Goal: Navigation & Orientation: Find specific page/section

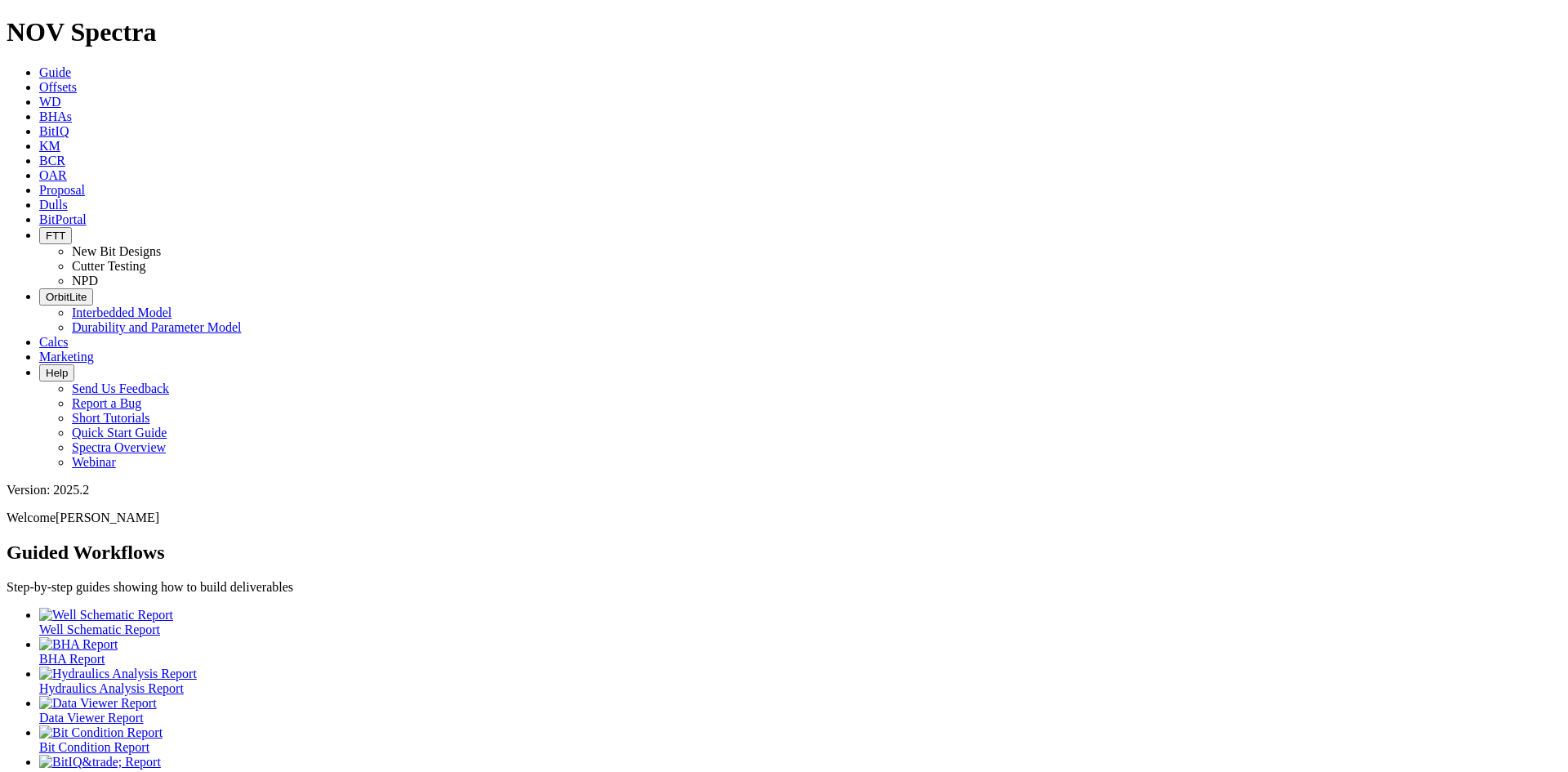
click at [87, 291] on span "OrbitLite" at bounding box center [66, 296] width 41 height 12
click at [171, 305] on link "Interbedded Model" at bounding box center [121, 312] width 99 height 14
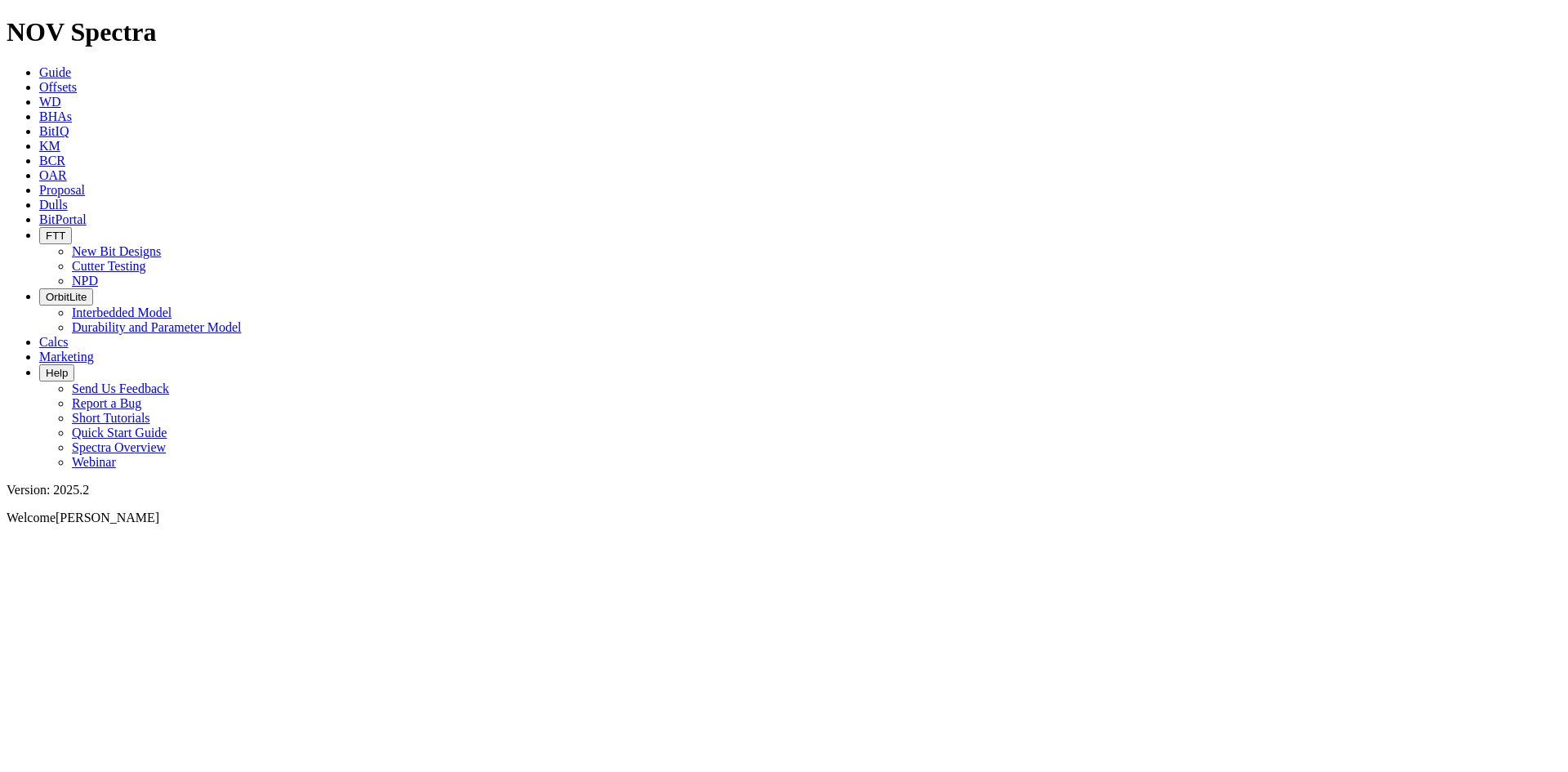
click at [87, 291] on span "OrbitLite" at bounding box center [66, 296] width 41 height 12
click at [241, 320] on link "Durability and Parameter Model" at bounding box center [157, 326] width 169 height 14
click at [71, 66] on span "Guide" at bounding box center [55, 72] width 32 height 14
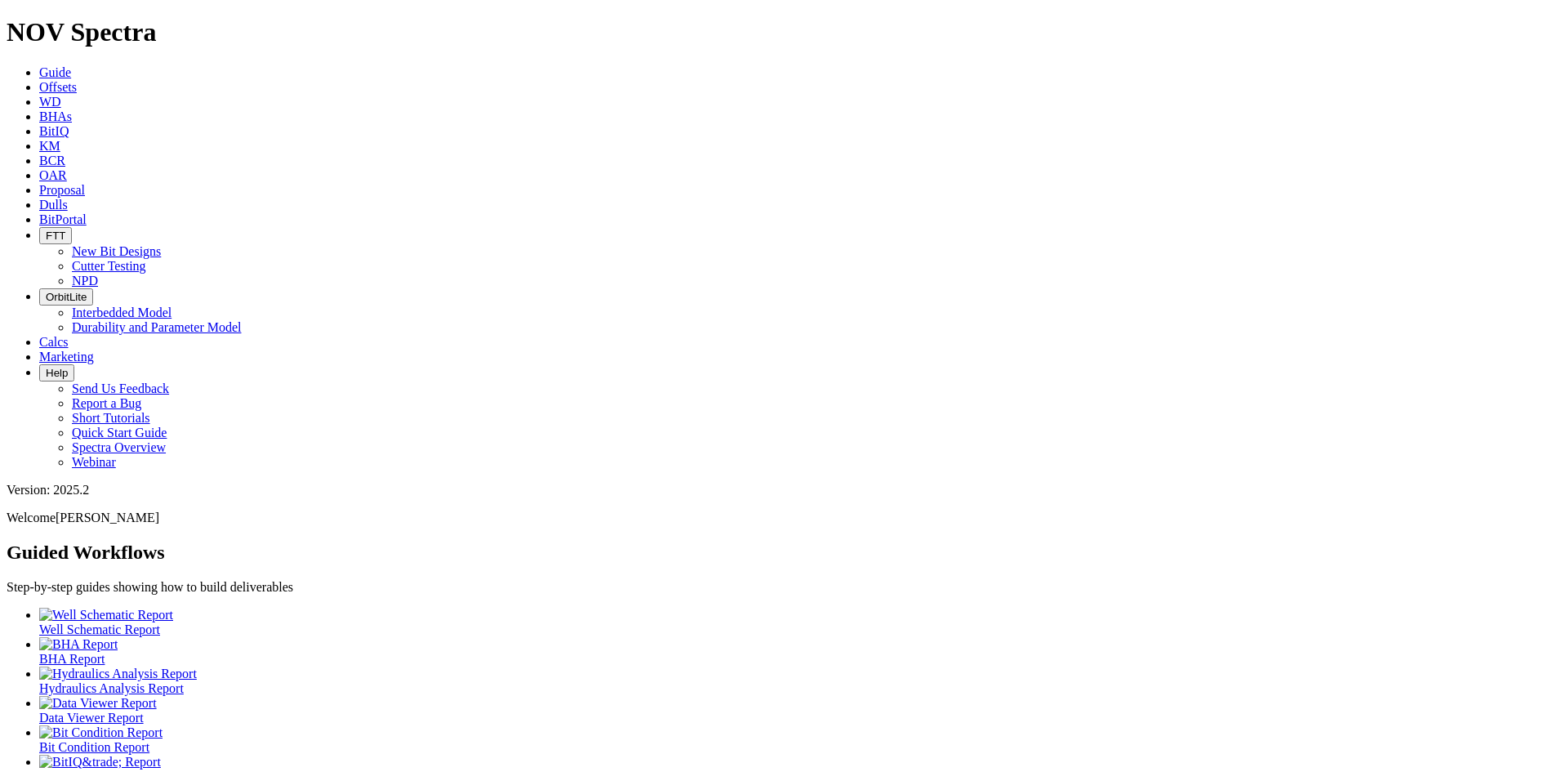
click at [67, 198] on span "Dulls" at bounding box center [53, 204] width 28 height 14
